Goal: Information Seeking & Learning: Learn about a topic

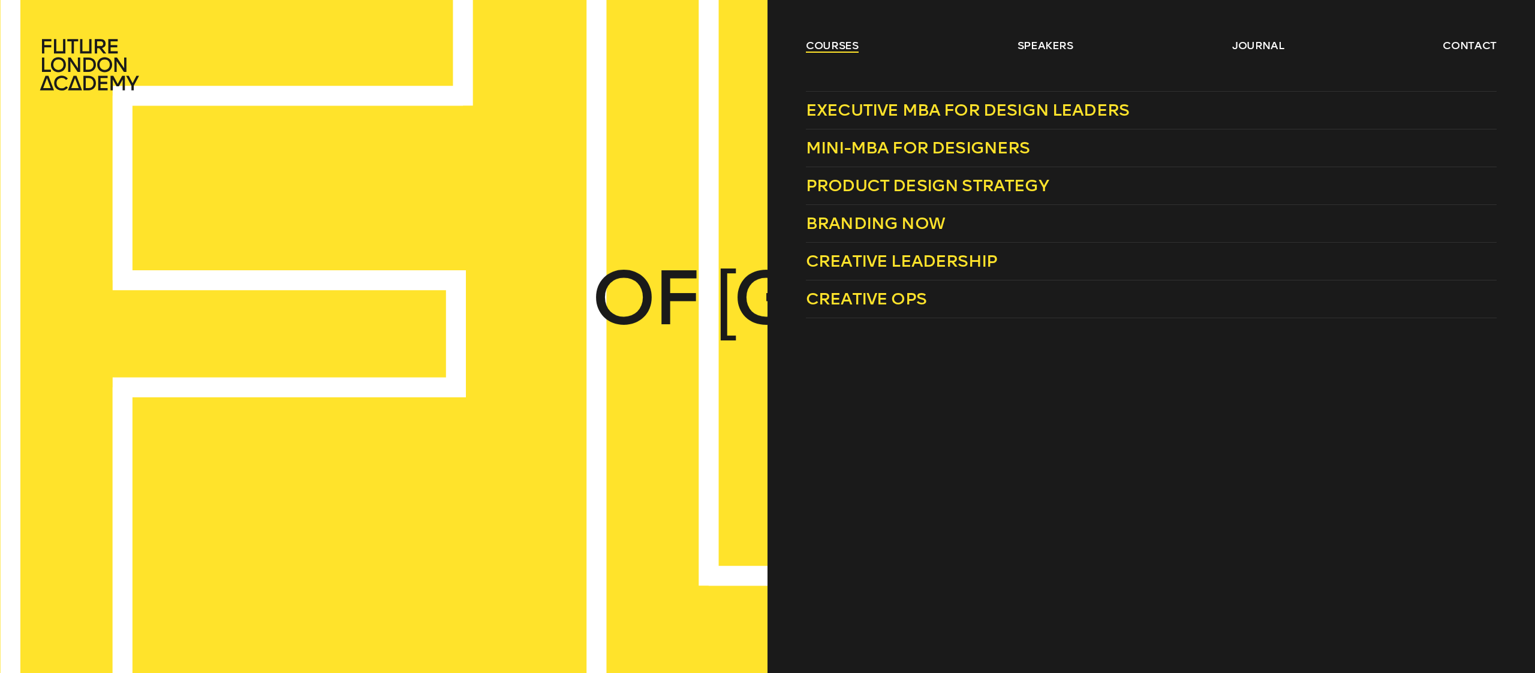
click at [838, 46] on link "courses" at bounding box center [832, 45] width 53 height 14
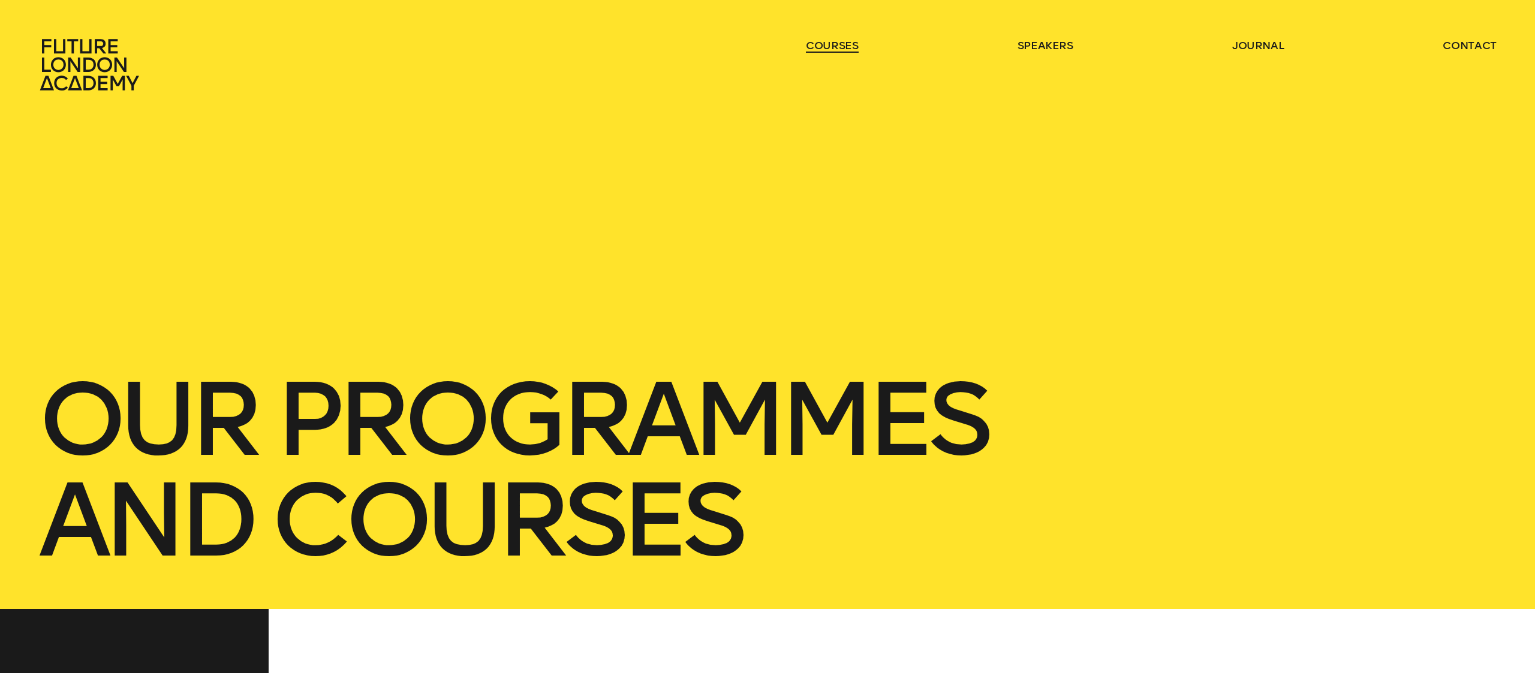
click at [838, 46] on link "courses" at bounding box center [832, 45] width 53 height 14
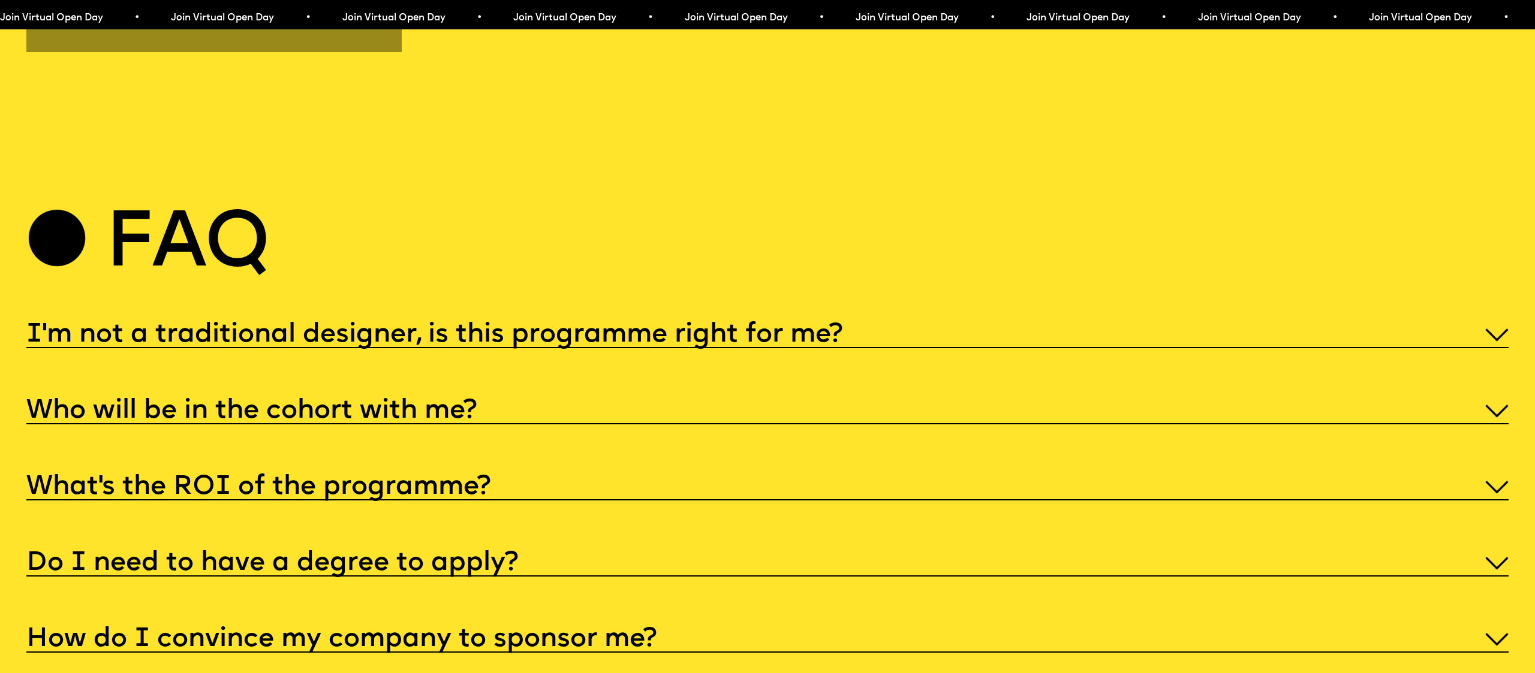
scroll to position [7769, 0]
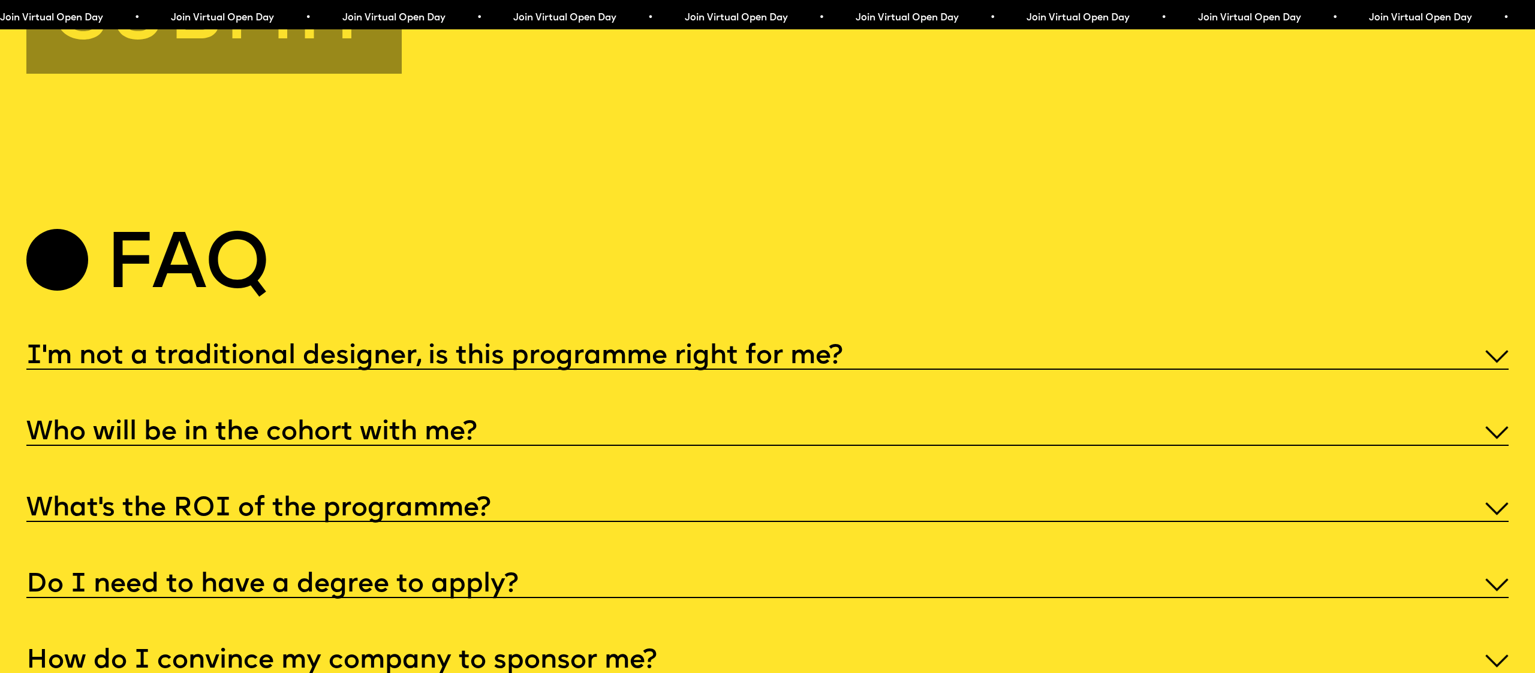
click at [948, 339] on div "I'm not a traditional designer, is this programme right for me?" at bounding box center [767, 354] width 1482 height 30
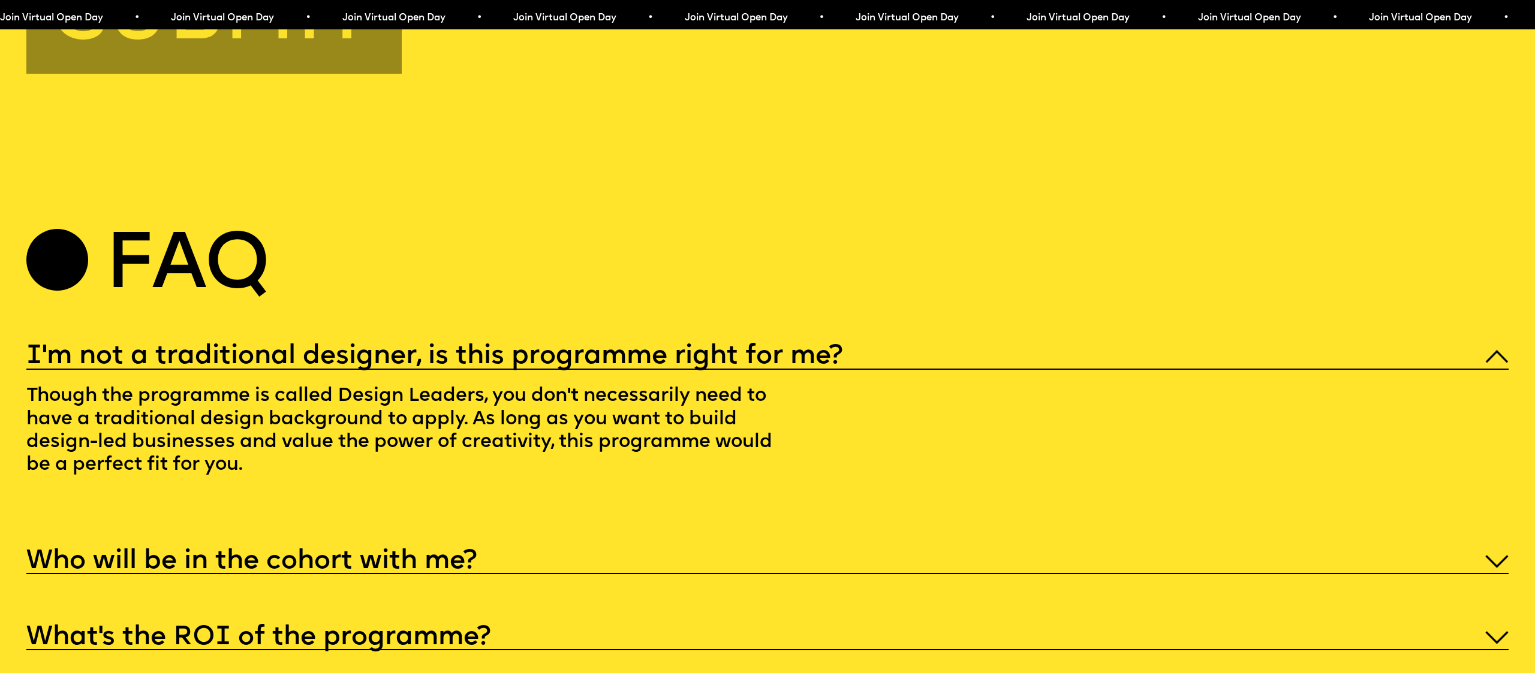
click at [948, 339] on div "I'm not a traditional designer, is this programme right for me?" at bounding box center [767, 354] width 1482 height 30
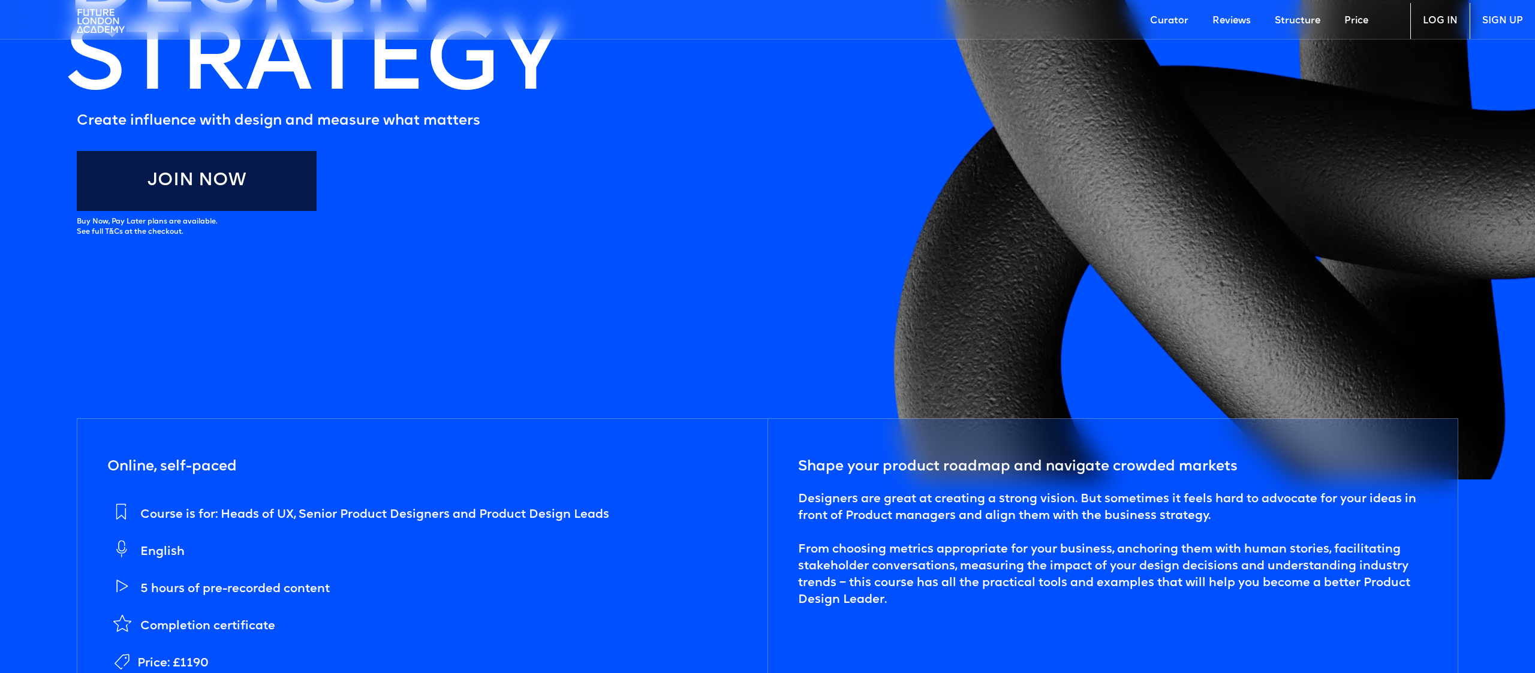
scroll to position [362, 0]
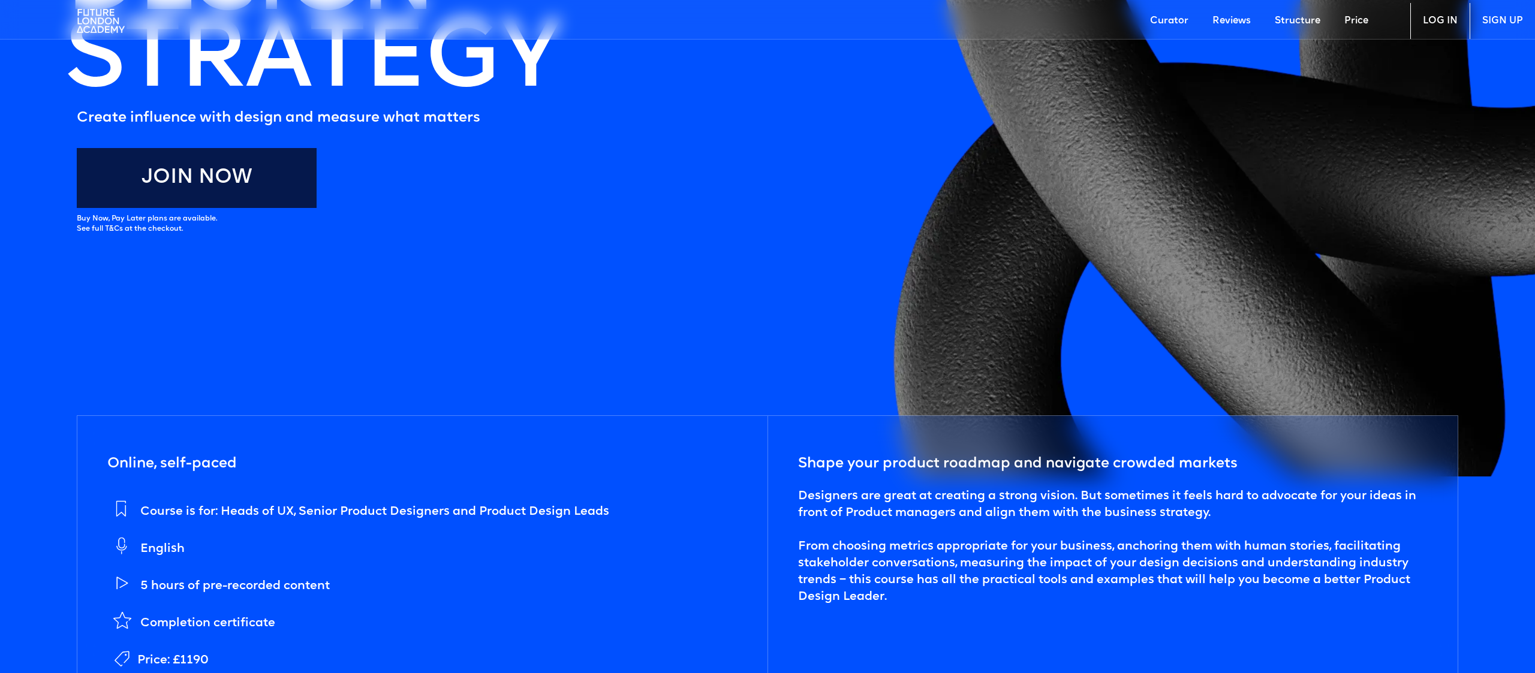
click at [161, 167] on link "Join Now" at bounding box center [197, 178] width 240 height 60
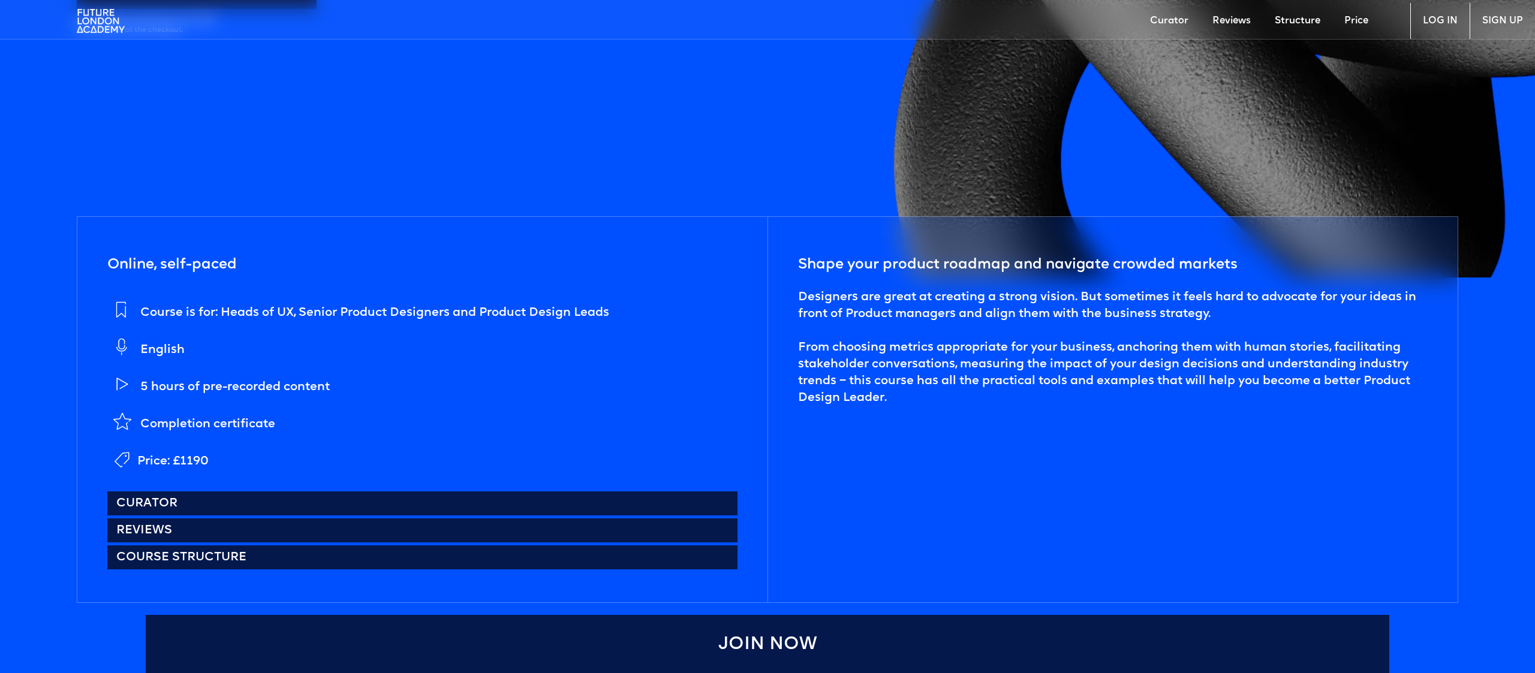
scroll to position [563, 0]
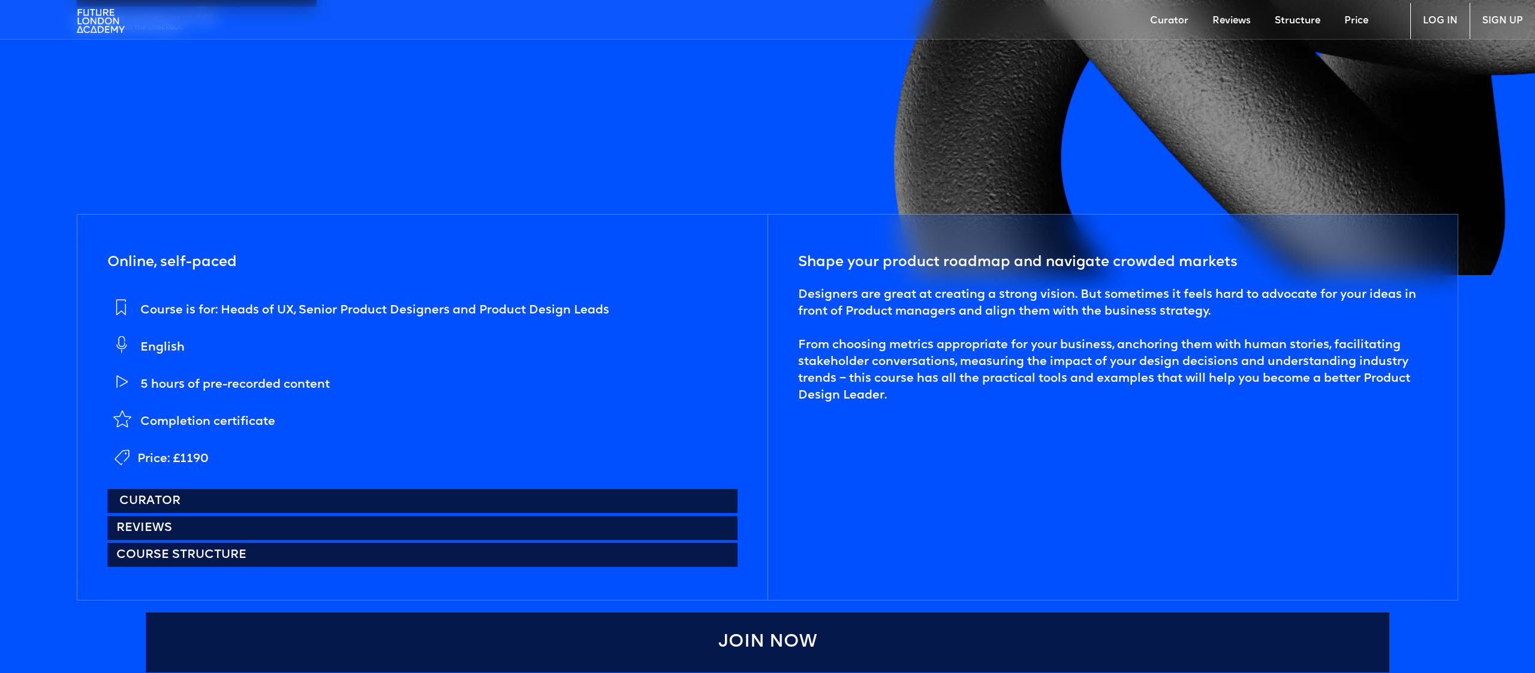
click at [237, 494] on link "Curator" at bounding box center [422, 501] width 630 height 24
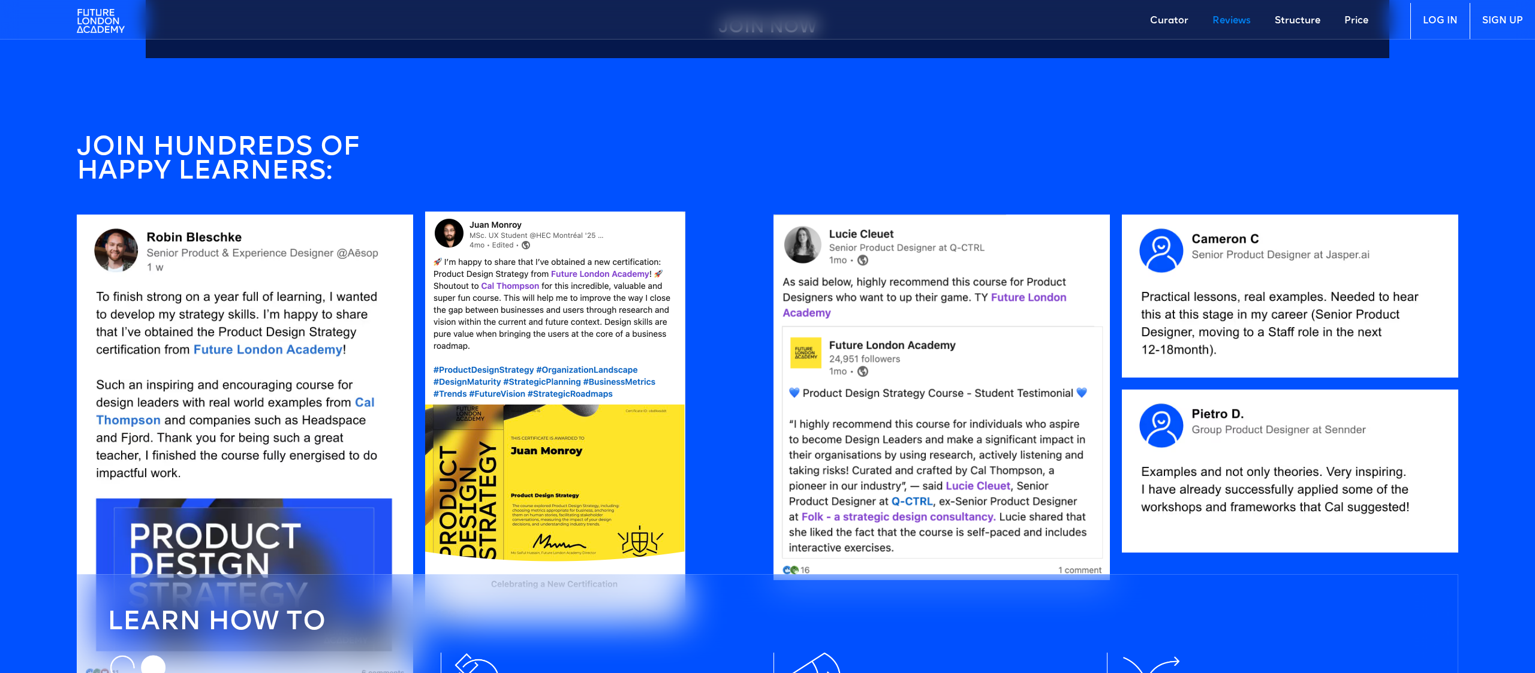
scroll to position [1180, 0]
